Goal: Information Seeking & Learning: Learn about a topic

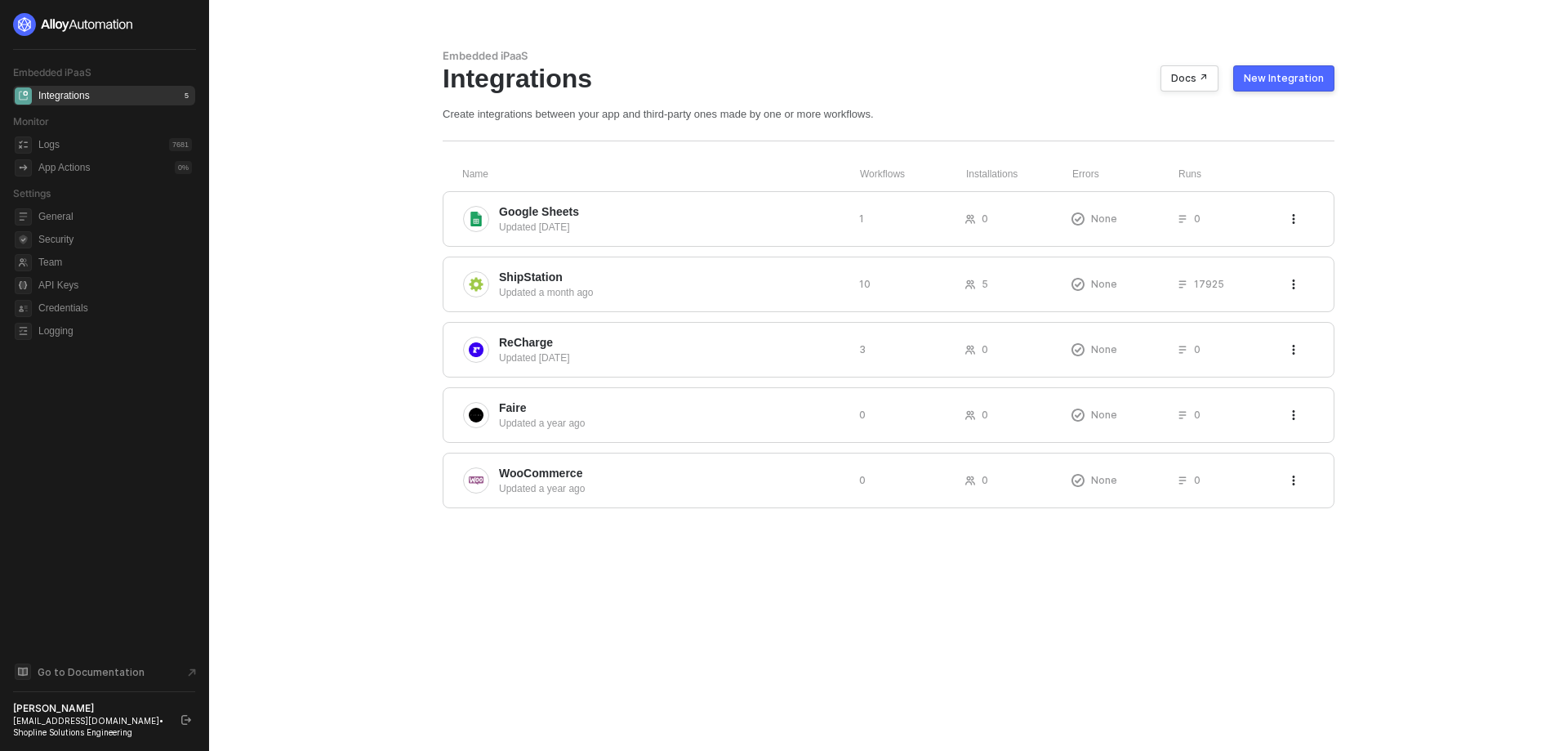
click at [320, 428] on main "Embedded iPaaS Integrations Docs ↗ New Integration Create integrations between …" at bounding box center [784, 375] width 1568 height 751
click at [161, 675] on div "Go to Documentation" at bounding box center [107, 671] width 185 height 18
click at [184, 672] on icon "document-arrow" at bounding box center [193, 673] width 17 height 17
click at [1207, 86] on button "Docs ↗" at bounding box center [1189, 78] width 58 height 26
click at [1306, 226] on div "Google Sheets Updated [DATE] 1 0 None 0" at bounding box center [888, 219] width 892 height 56
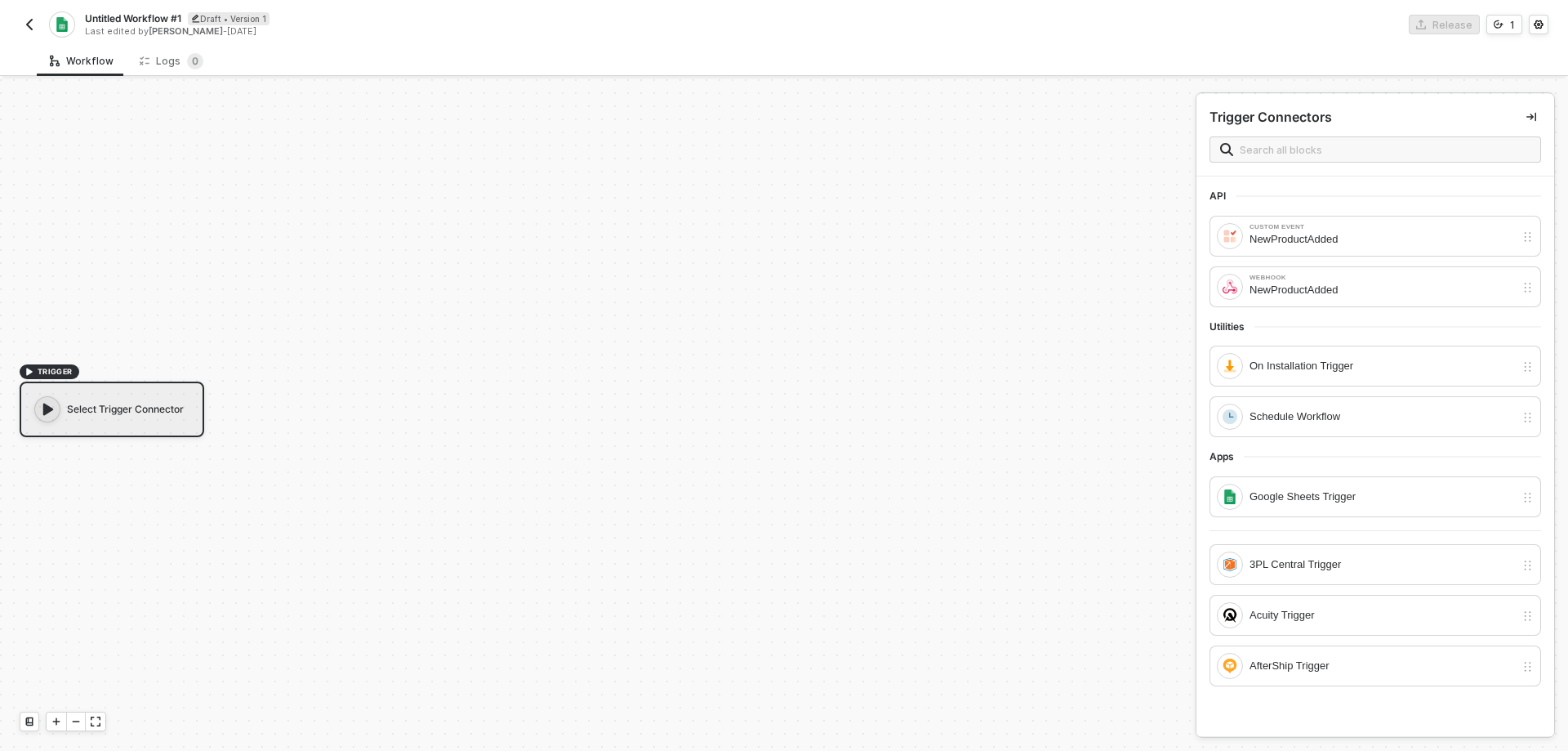
click at [28, 24] on img "button" at bounding box center [30, 24] width 13 height 13
